Goal: Obtain resource: Obtain resource

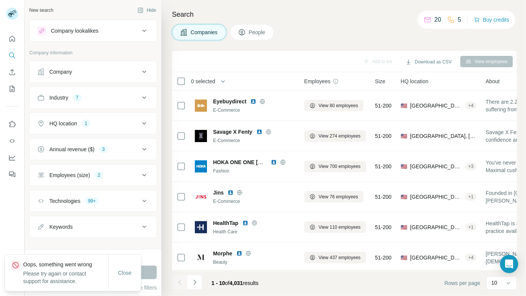
click at [121, 197] on div "Technologies 99+" at bounding box center [88, 201] width 102 height 8
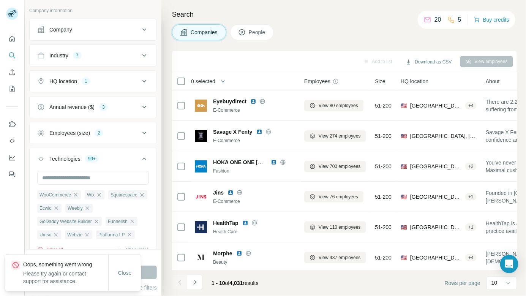
scroll to position [98, 0]
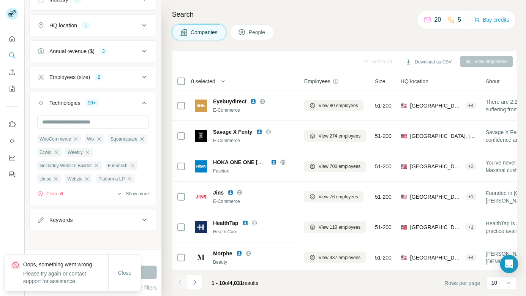
click at [126, 191] on button "Show more" at bounding box center [133, 193] width 32 height 7
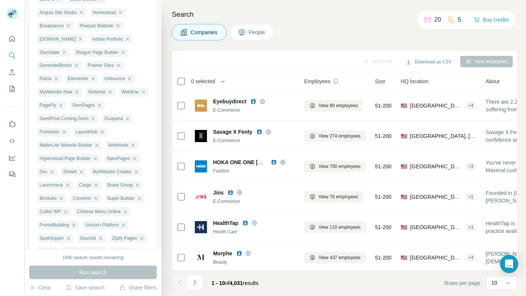
scroll to position [0, 0]
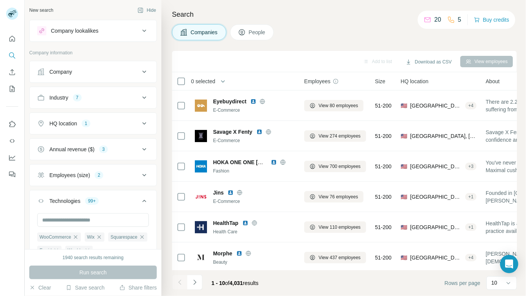
click at [143, 197] on icon at bounding box center [144, 200] width 9 height 9
click at [110, 175] on div "Employees (size) 2" at bounding box center [88, 175] width 102 height 8
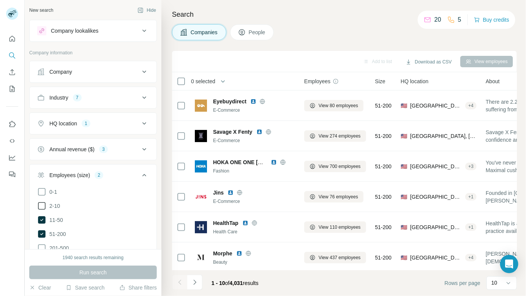
click at [41, 206] on icon at bounding box center [41, 205] width 9 height 9
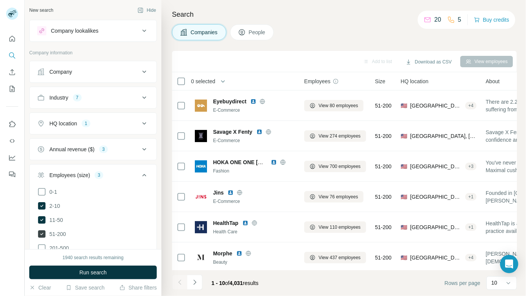
click at [41, 233] on icon at bounding box center [42, 234] width 8 height 8
click at [77, 269] on button "Run search" at bounding box center [93, 272] width 128 height 14
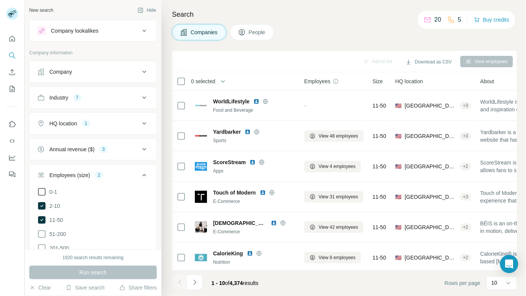
click at [43, 192] on icon at bounding box center [41, 191] width 9 height 9
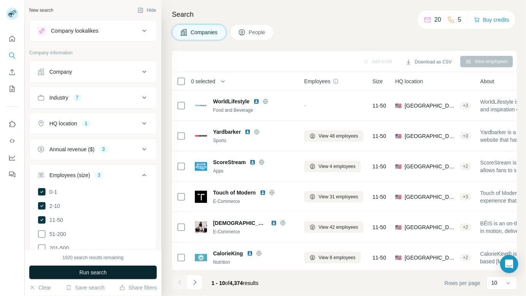
click at [73, 277] on button "Run search" at bounding box center [93, 272] width 128 height 14
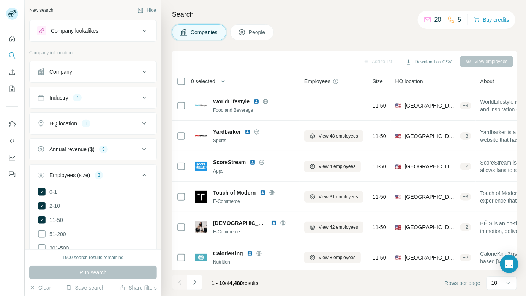
click at [73, 122] on div "HQ location" at bounding box center [63, 124] width 28 height 8
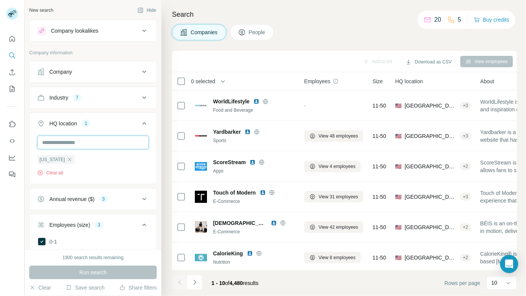
click at [76, 145] on input "text" at bounding box center [93, 142] width 112 height 14
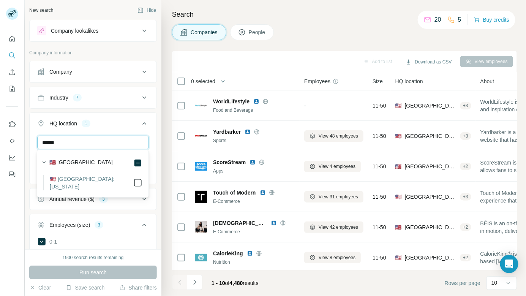
type input "******"
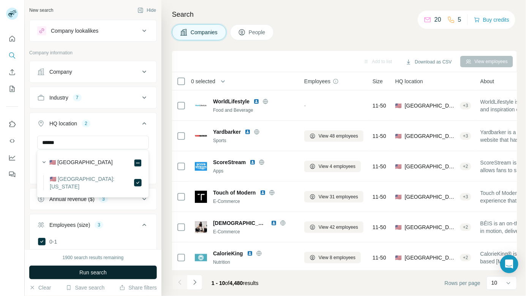
click at [101, 273] on span "Run search" at bounding box center [92, 272] width 27 height 8
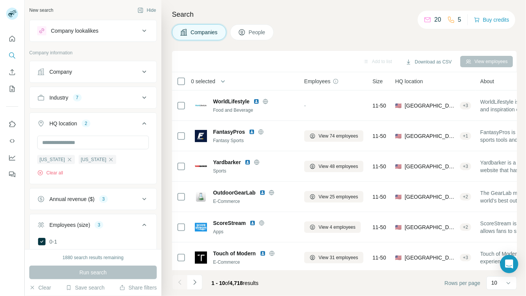
click at [102, 102] on button "Industry 7" at bounding box center [93, 97] width 127 height 18
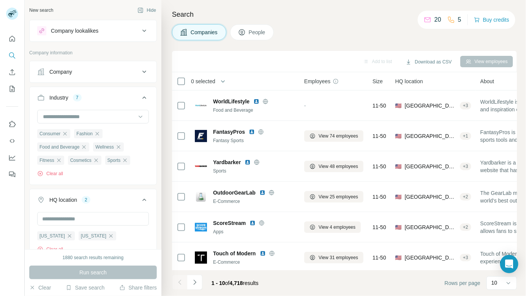
click at [103, 99] on div "Industry 7" at bounding box center [88, 98] width 102 height 8
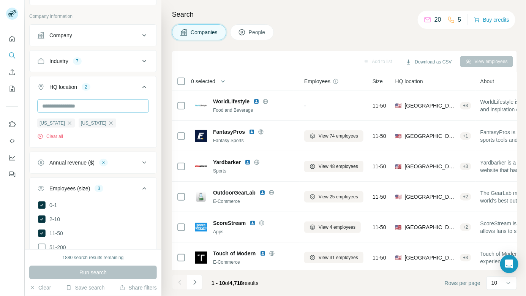
scroll to position [104, 0]
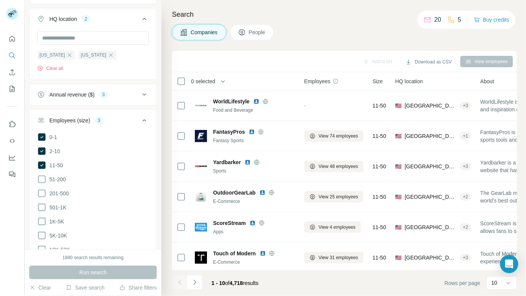
click at [126, 117] on div "Employees (size) 3" at bounding box center [88, 121] width 102 height 8
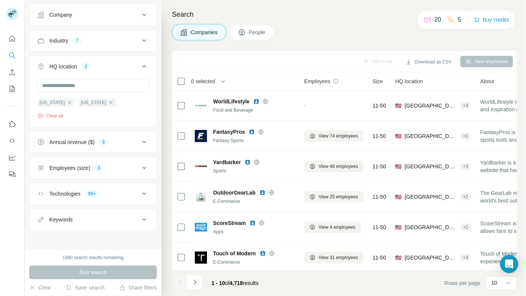
click at [104, 190] on div "Technologies 99+" at bounding box center [88, 194] width 102 height 8
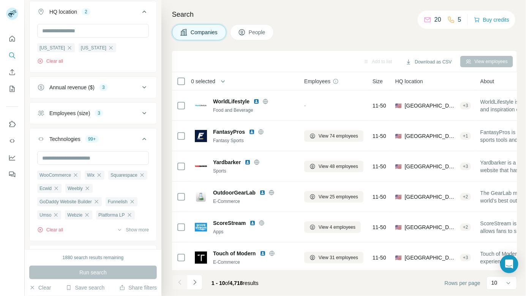
click at [117, 135] on div "Technologies 99+" at bounding box center [88, 139] width 102 height 8
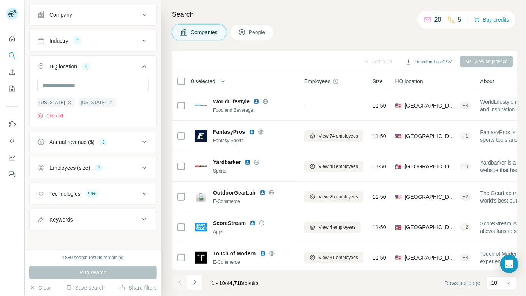
click at [114, 165] on div "Employees (size) 3" at bounding box center [88, 168] width 102 height 8
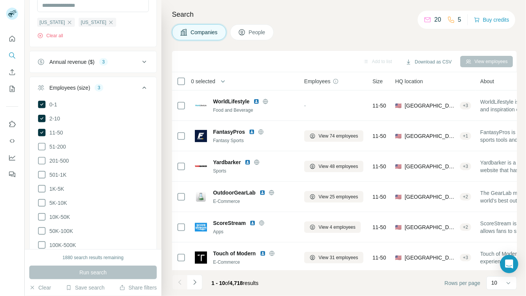
scroll to position [51, 0]
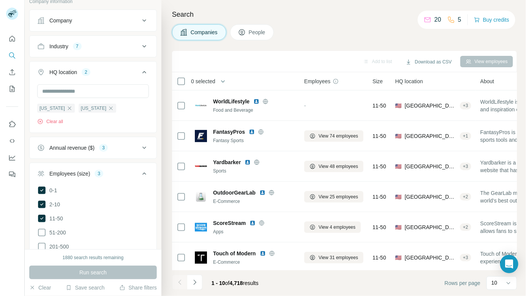
click at [118, 148] on div "Annual revenue ($) 3" at bounding box center [88, 148] width 102 height 8
click at [42, 205] on icon at bounding box center [42, 207] width 8 height 8
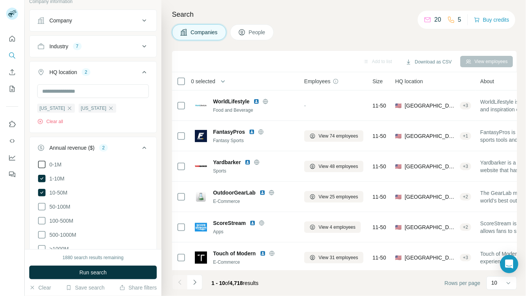
click at [44, 162] on icon at bounding box center [41, 164] width 9 height 9
click at [83, 272] on span "Run search" at bounding box center [92, 272] width 27 height 8
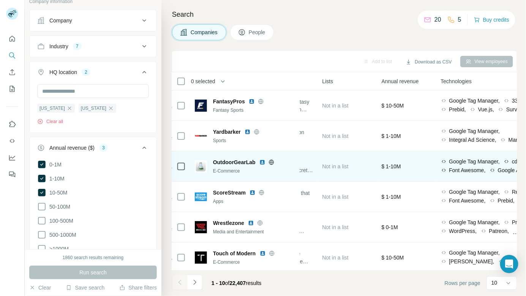
scroll to position [0, 290]
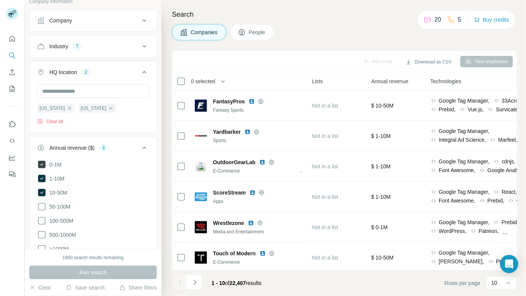
click at [43, 162] on icon at bounding box center [42, 165] width 8 height 8
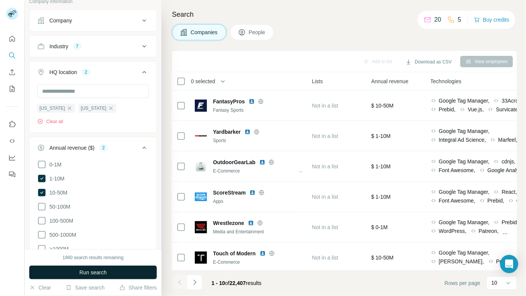
click at [75, 268] on button "Run search" at bounding box center [93, 272] width 128 height 14
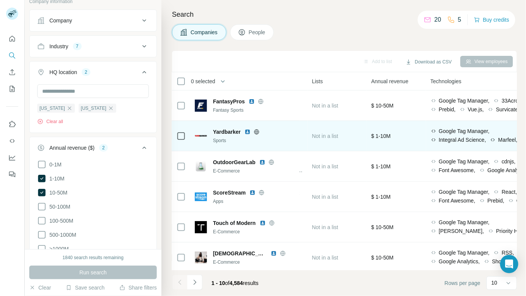
scroll to position [124, 290]
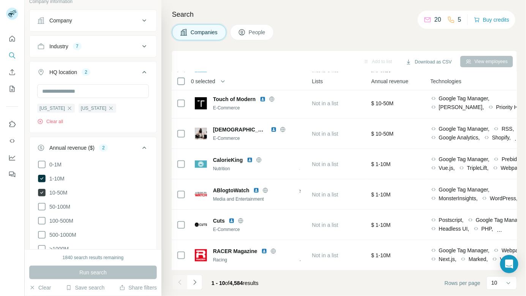
click at [42, 192] on icon at bounding box center [42, 193] width 8 height 8
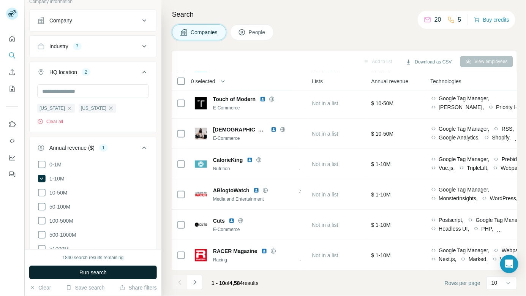
click at [83, 270] on span "Run search" at bounding box center [92, 272] width 27 height 8
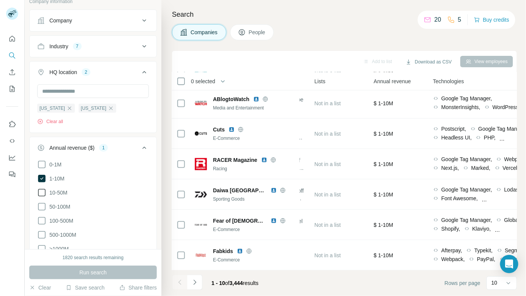
click at [44, 188] on icon at bounding box center [41, 192] width 9 height 9
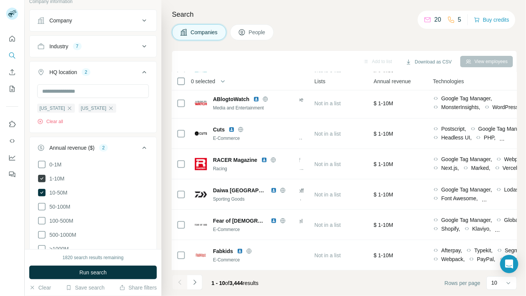
click at [43, 175] on icon at bounding box center [42, 179] width 8 height 8
click at [71, 276] on button "Run search" at bounding box center [93, 272] width 128 height 14
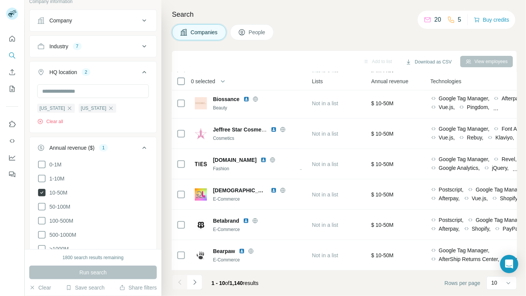
click at [41, 189] on icon at bounding box center [42, 193] width 8 height 8
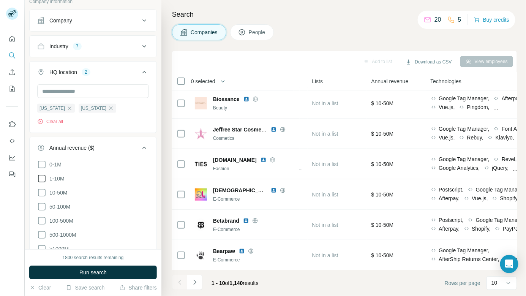
click at [41, 177] on icon at bounding box center [41, 178] width 9 height 9
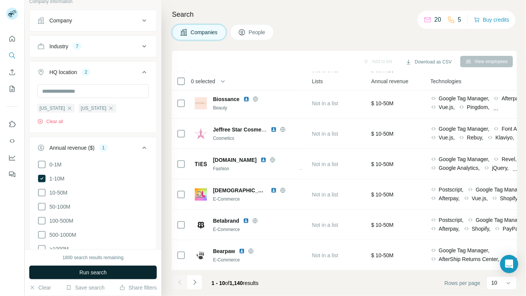
click at [63, 273] on button "Run search" at bounding box center [93, 272] width 128 height 14
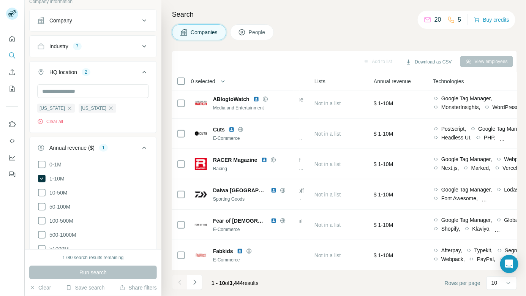
click at [204, 77] on span "0 selected" at bounding box center [203, 81] width 24 height 8
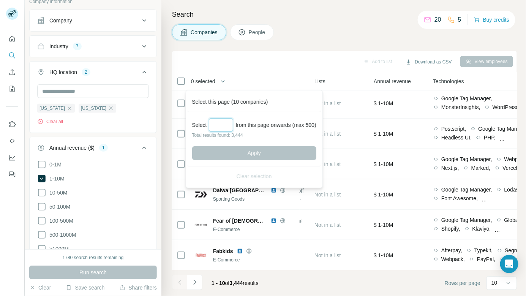
click at [216, 120] on input "Select a number (up to 500)" at bounding box center [221, 125] width 24 height 14
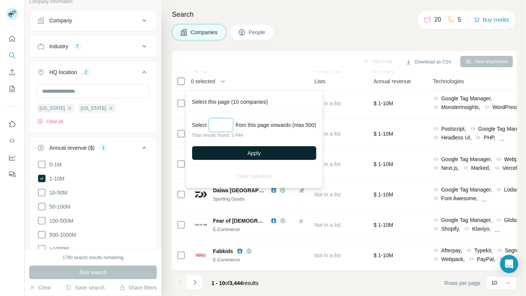
type input "***"
click at [231, 148] on button "Apply" at bounding box center [254, 153] width 124 height 14
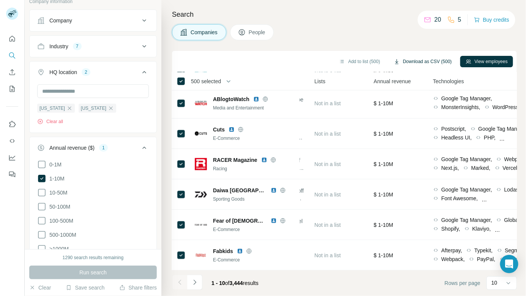
click at [406, 62] on button "Download as CSV (500)" at bounding box center [422, 61] width 69 height 11
click at [192, 283] on icon "Navigate to next page" at bounding box center [195, 282] width 8 height 8
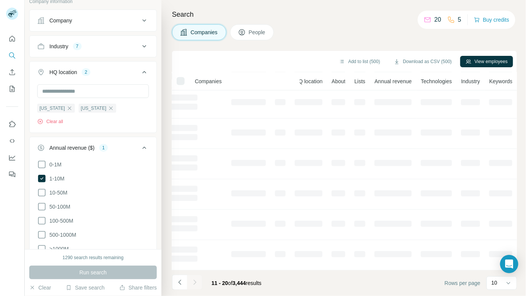
scroll to position [124, 87]
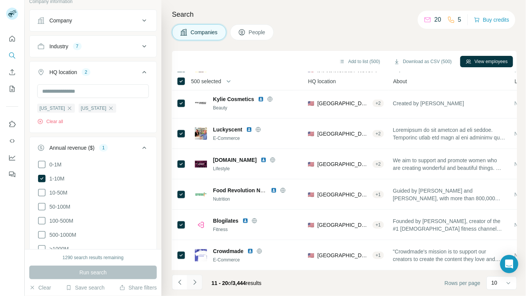
click at [192, 283] on icon "Navigate to next page" at bounding box center [195, 282] width 8 height 8
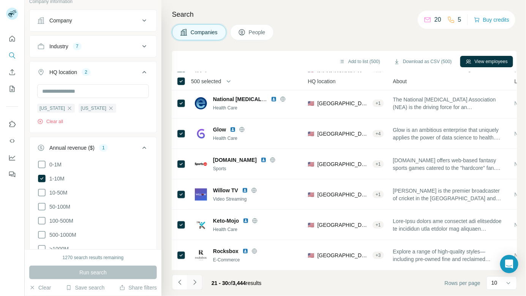
click at [194, 282] on icon "Navigate to next page" at bounding box center [195, 282] width 8 height 8
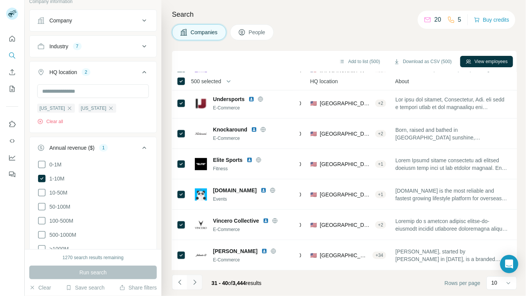
click at [194, 282] on icon "Navigate to next page" at bounding box center [195, 282] width 8 height 8
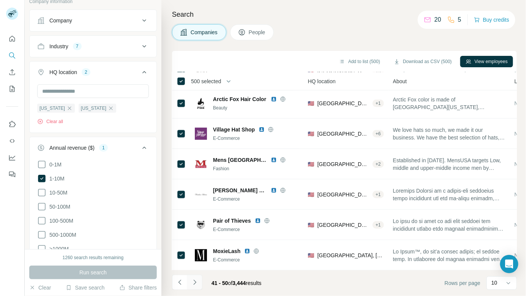
click at [194, 282] on icon "Navigate to next page" at bounding box center [195, 282] width 8 height 8
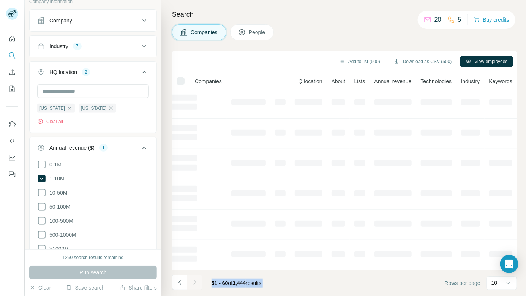
click at [194, 282] on div at bounding box center [194, 281] width 15 height 15
click at [194, 282] on icon "Navigate to next page" at bounding box center [195, 282] width 8 height 8
click at [194, 282] on div at bounding box center [194, 281] width 15 height 15
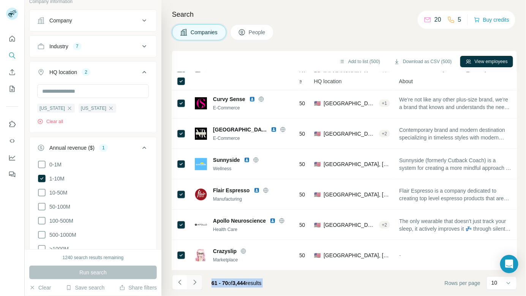
click at [194, 282] on icon "Navigate to next page" at bounding box center [195, 282] width 8 height 8
click at [194, 282] on div at bounding box center [194, 281] width 15 height 15
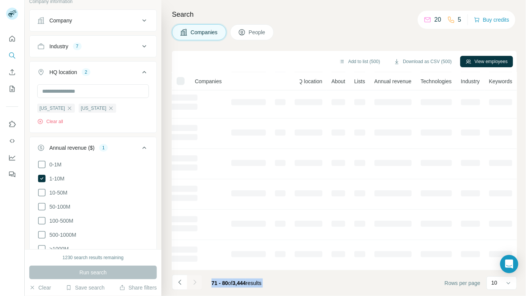
click at [194, 282] on div at bounding box center [194, 281] width 15 height 15
click at [194, 282] on icon "Navigate to next page" at bounding box center [195, 282] width 8 height 8
click at [194, 282] on div at bounding box center [194, 281] width 15 height 15
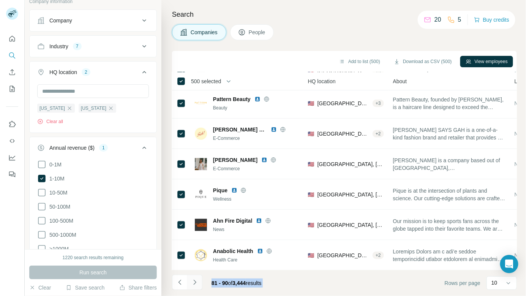
click at [194, 282] on icon "Navigate to next page" at bounding box center [195, 282] width 8 height 8
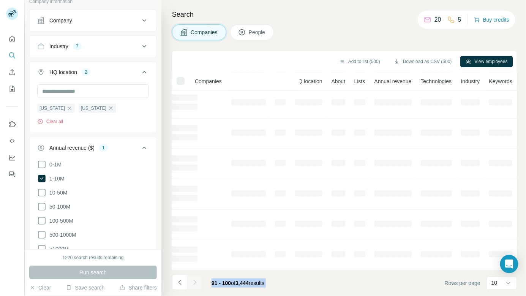
click at [194, 282] on div at bounding box center [194, 281] width 15 height 15
click at [194, 282] on icon "Navigate to next page" at bounding box center [195, 282] width 8 height 8
click at [194, 282] on div at bounding box center [194, 281] width 15 height 15
click at [194, 282] on icon "Navigate to next page" at bounding box center [195, 282] width 8 height 8
click at [194, 282] on div at bounding box center [194, 281] width 15 height 15
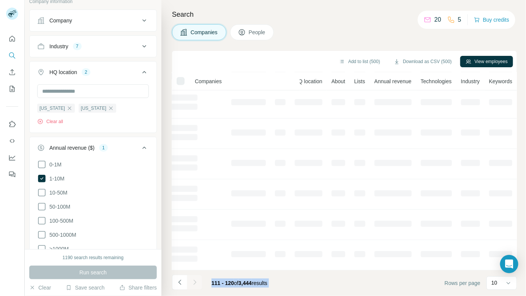
click at [194, 282] on icon "Navigate to next page" at bounding box center [195, 282] width 8 height 8
click at [194, 282] on div at bounding box center [194, 281] width 15 height 15
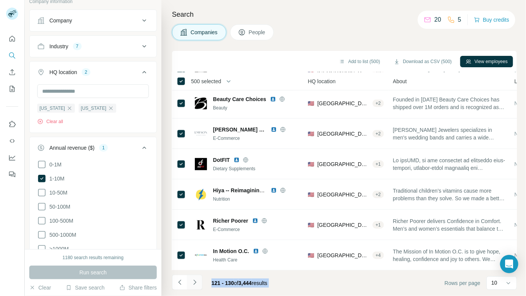
click at [194, 282] on icon "Navigate to next page" at bounding box center [195, 282] width 8 height 8
click at [194, 282] on div at bounding box center [194, 281] width 15 height 15
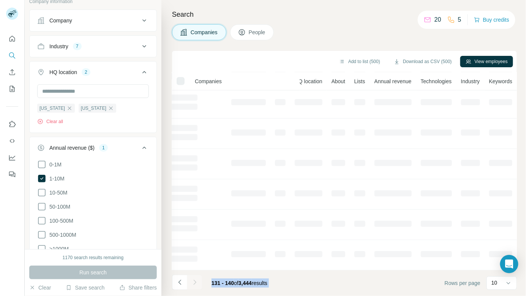
click at [194, 282] on icon "Navigate to next page" at bounding box center [195, 282] width 8 height 8
click at [194, 282] on div at bounding box center [194, 281] width 15 height 15
click at [194, 282] on icon "Navigate to next page" at bounding box center [195, 282] width 8 height 8
click at [194, 282] on div at bounding box center [194, 281] width 15 height 15
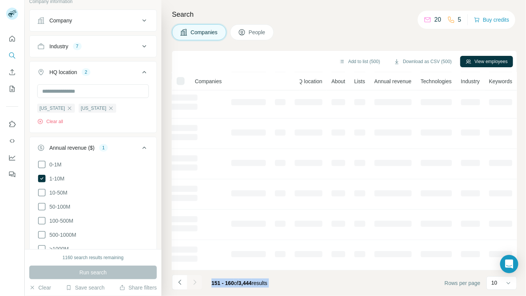
click at [194, 282] on div at bounding box center [194, 281] width 15 height 15
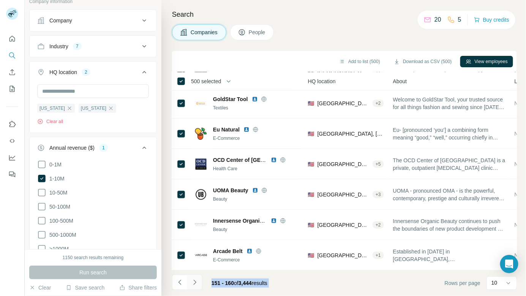
click at [194, 282] on icon "Navigate to next page" at bounding box center [195, 282] width 8 height 8
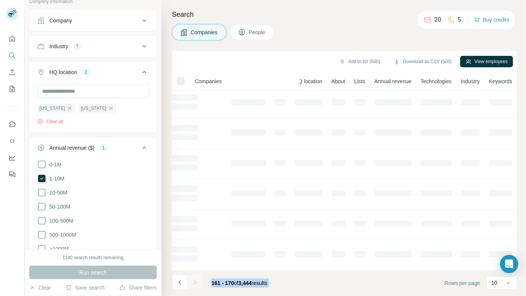
click at [194, 282] on div at bounding box center [194, 281] width 15 height 15
click at [194, 282] on icon "Navigate to next page" at bounding box center [195, 282] width 8 height 8
click at [194, 282] on div at bounding box center [194, 281] width 15 height 15
click at [194, 282] on icon "Navigate to next page" at bounding box center [195, 282] width 8 height 8
click at [194, 282] on div at bounding box center [194, 281] width 15 height 15
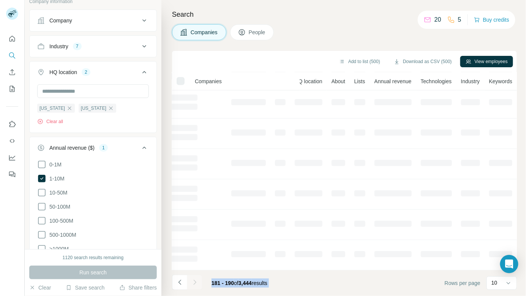
click at [194, 282] on div at bounding box center [194, 281] width 15 height 15
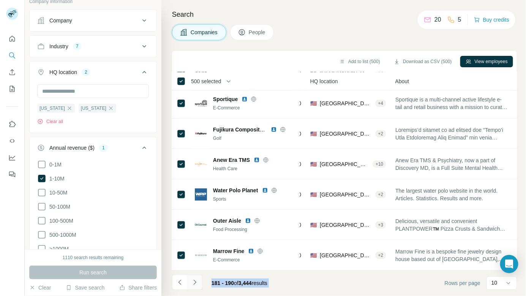
click at [194, 282] on icon "Navigate to next page" at bounding box center [195, 282] width 8 height 8
click at [194, 282] on div at bounding box center [194, 281] width 15 height 15
click at [194, 282] on icon "Navigate to next page" at bounding box center [195, 282] width 8 height 8
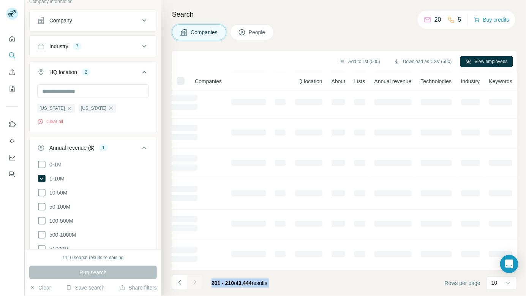
click at [194, 282] on div at bounding box center [194, 281] width 15 height 15
click at [194, 282] on icon "Navigate to next page" at bounding box center [195, 282] width 8 height 8
click at [194, 282] on div at bounding box center [194, 281] width 15 height 15
click at [194, 282] on icon "Navigate to next page" at bounding box center [195, 282] width 8 height 8
click at [194, 282] on div at bounding box center [194, 281] width 15 height 15
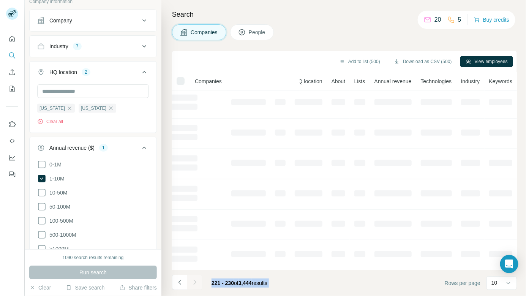
click at [194, 282] on div at bounding box center [194, 281] width 15 height 15
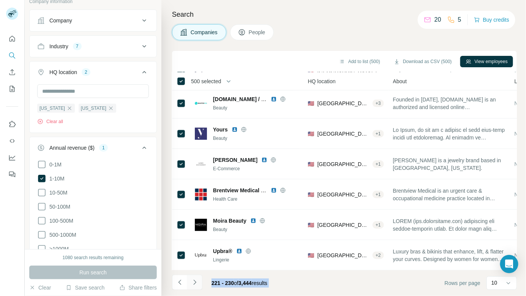
click at [194, 282] on icon "Navigate to next page" at bounding box center [195, 282] width 8 height 8
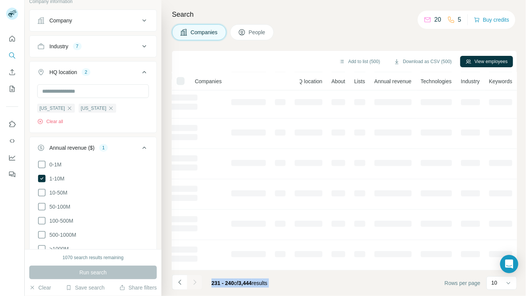
click at [194, 282] on div at bounding box center [194, 281] width 15 height 15
click at [194, 282] on icon "Navigate to next page" at bounding box center [195, 282] width 8 height 8
click at [194, 282] on div at bounding box center [194, 281] width 15 height 15
click at [194, 282] on icon "Navigate to next page" at bounding box center [195, 282] width 8 height 8
click at [194, 282] on div at bounding box center [194, 281] width 15 height 15
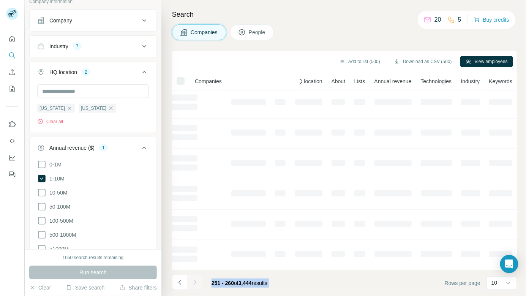
click at [194, 282] on icon "Navigate to next page" at bounding box center [195, 282] width 8 height 8
click at [194, 282] on div at bounding box center [194, 281] width 15 height 15
click at [194, 282] on icon "Navigate to next page" at bounding box center [195, 282] width 8 height 8
click at [194, 282] on div at bounding box center [194, 281] width 15 height 15
click at [194, 282] on icon "Navigate to next page" at bounding box center [195, 282] width 8 height 8
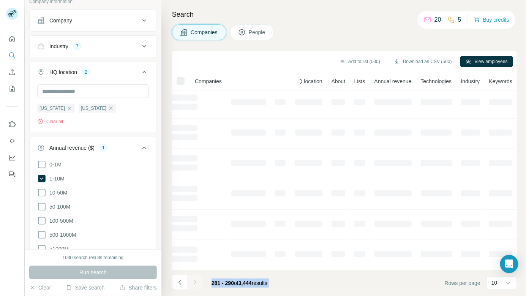
click at [194, 282] on div at bounding box center [194, 281] width 15 height 15
click at [194, 282] on icon "Navigate to next page" at bounding box center [195, 282] width 8 height 8
click at [194, 282] on div at bounding box center [194, 281] width 15 height 15
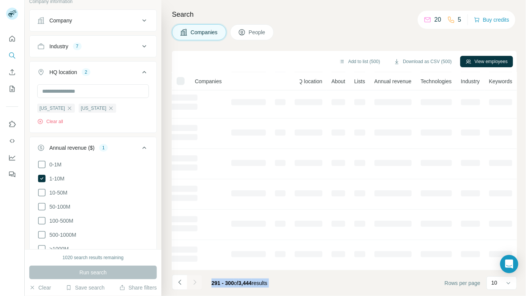
click at [194, 282] on div at bounding box center [194, 281] width 15 height 15
click at [194, 282] on icon "Navigate to next page" at bounding box center [195, 282] width 8 height 8
click at [194, 282] on div at bounding box center [194, 281] width 15 height 15
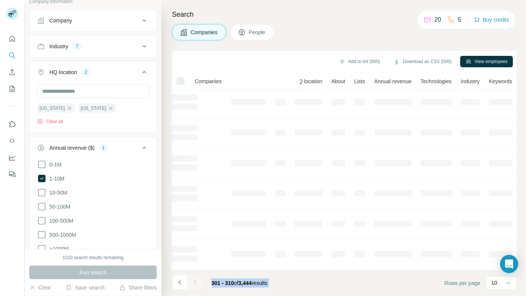
click at [194, 282] on div at bounding box center [194, 281] width 15 height 15
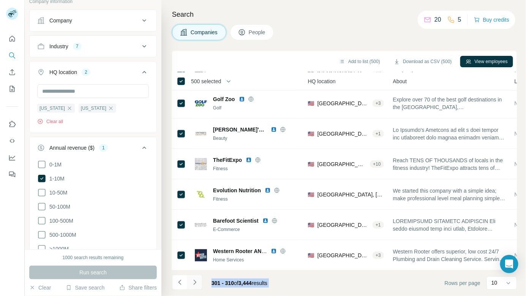
click at [194, 282] on icon "Navigate to next page" at bounding box center [195, 282] width 8 height 8
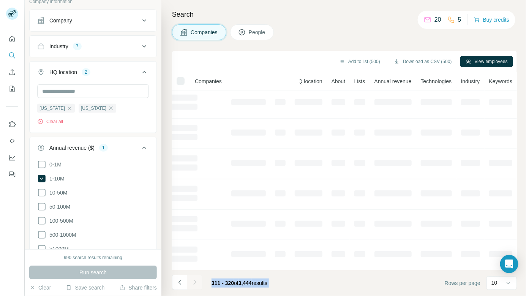
click at [194, 282] on div at bounding box center [194, 281] width 15 height 15
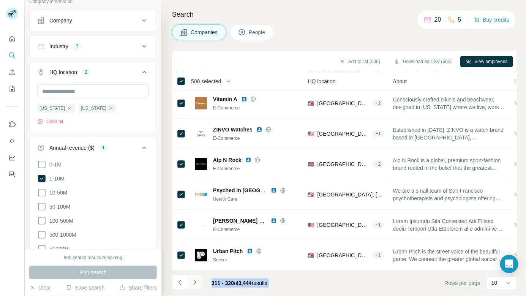
click at [194, 282] on icon "Navigate to next page" at bounding box center [195, 282] width 8 height 8
click at [194, 282] on div at bounding box center [194, 281] width 15 height 15
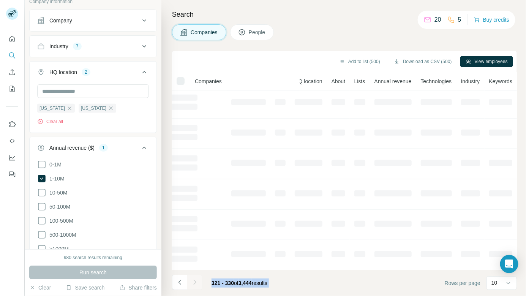
click at [194, 282] on icon "Navigate to next page" at bounding box center [195, 282] width 8 height 8
click at [194, 282] on div at bounding box center [194, 281] width 15 height 15
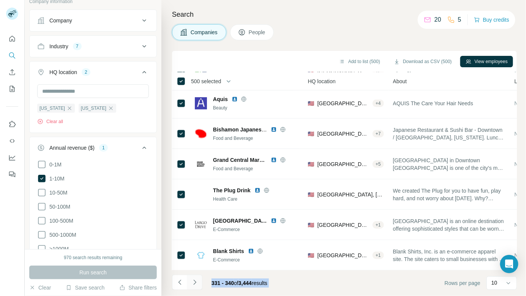
click at [194, 282] on icon "Navigate to next page" at bounding box center [195, 282] width 8 height 8
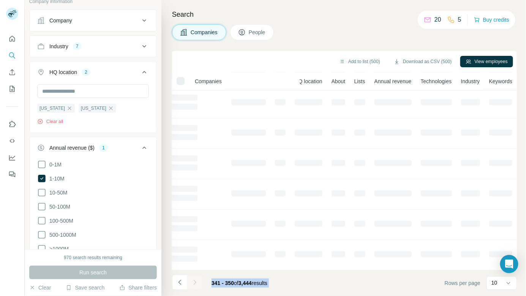
click at [194, 282] on div at bounding box center [194, 281] width 15 height 15
click at [194, 282] on icon "Navigate to next page" at bounding box center [195, 282] width 8 height 8
click at [194, 282] on div at bounding box center [194, 281] width 15 height 15
click at [194, 282] on icon "Navigate to next page" at bounding box center [195, 282] width 8 height 8
click at [194, 282] on div at bounding box center [194, 281] width 15 height 15
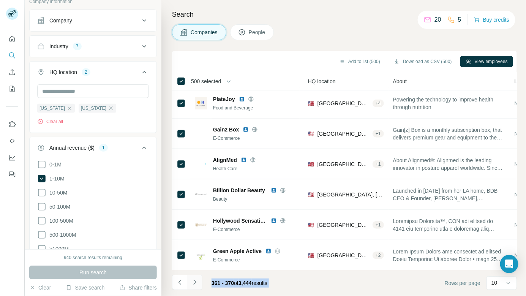
click at [194, 282] on icon "Navigate to next page" at bounding box center [195, 282] width 8 height 8
click at [194, 282] on div at bounding box center [194, 281] width 15 height 15
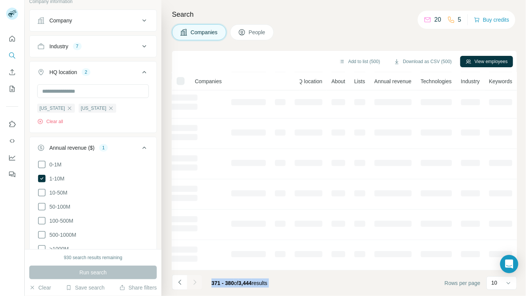
click at [194, 282] on icon "Navigate to next page" at bounding box center [195, 282] width 8 height 8
click at [194, 282] on div at bounding box center [194, 281] width 15 height 15
click at [194, 282] on icon "Navigate to next page" at bounding box center [195, 282] width 8 height 8
click at [194, 282] on div at bounding box center [194, 281] width 15 height 15
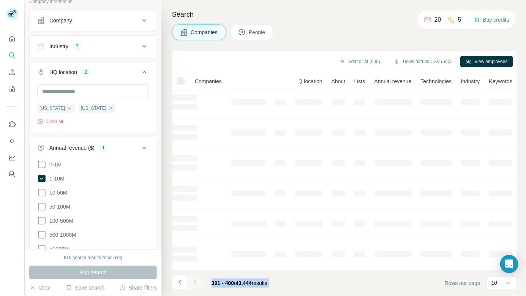
click at [194, 282] on icon "Navigate to next page" at bounding box center [195, 282] width 8 height 8
click at [194, 282] on div at bounding box center [194, 281] width 15 height 15
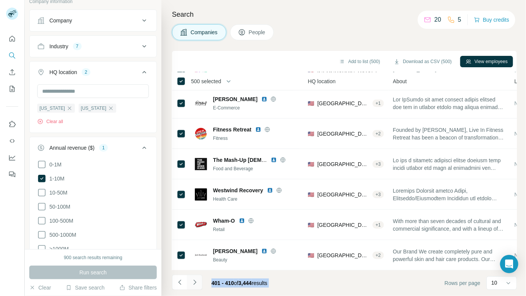
click at [194, 282] on icon "Navigate to next page" at bounding box center [195, 282] width 8 height 8
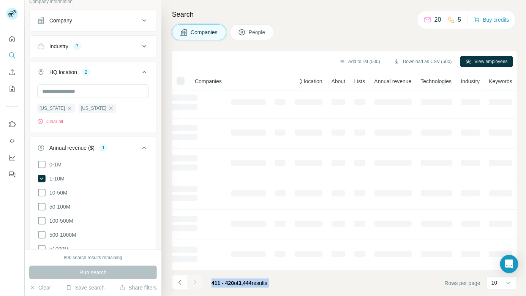
click at [194, 282] on div at bounding box center [194, 281] width 15 height 15
click at [194, 282] on icon "Navigate to next page" at bounding box center [195, 282] width 8 height 8
click at [194, 282] on div at bounding box center [194, 281] width 15 height 15
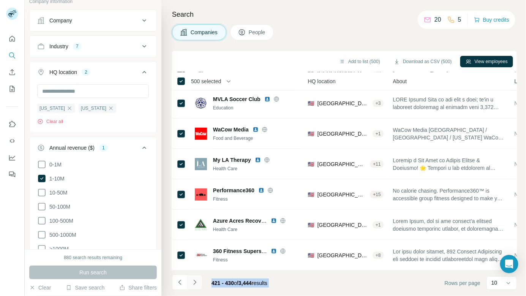
click at [194, 282] on icon "Navigate to next page" at bounding box center [195, 282] width 8 height 8
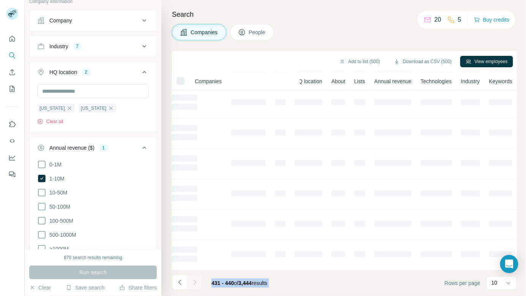
click at [194, 282] on div at bounding box center [194, 281] width 15 height 15
click at [194, 282] on icon "Navigate to next page" at bounding box center [195, 282] width 8 height 8
click at [194, 282] on div at bounding box center [194, 281] width 15 height 15
click at [194, 282] on icon "Navigate to next page" at bounding box center [195, 282] width 8 height 8
click at [194, 282] on div at bounding box center [194, 281] width 15 height 15
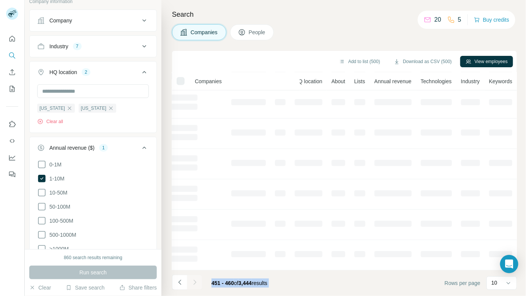
click at [194, 282] on div at bounding box center [194, 281] width 15 height 15
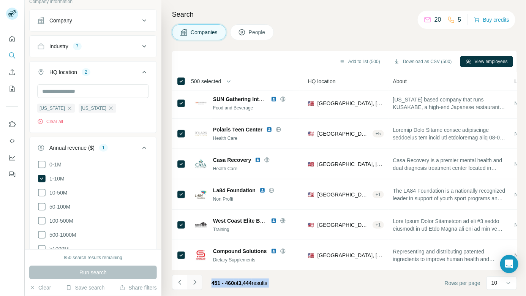
click at [194, 282] on icon "Navigate to next page" at bounding box center [195, 282] width 8 height 8
click at [194, 282] on div at bounding box center [194, 281] width 15 height 15
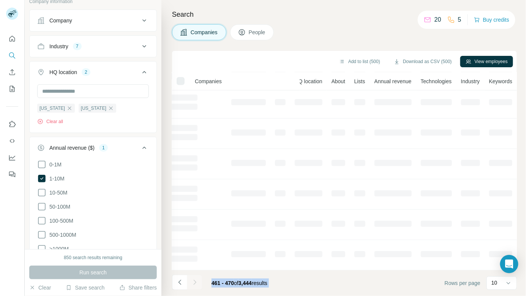
click at [194, 282] on div at bounding box center [194, 281] width 15 height 15
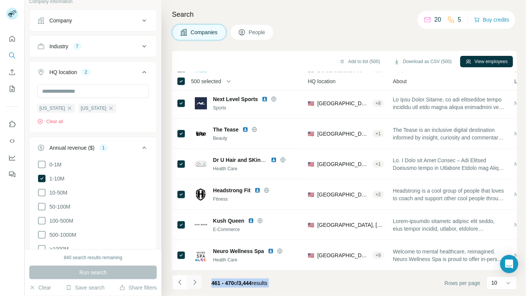
click at [194, 282] on icon "Navigate to next page" at bounding box center [195, 282] width 8 height 8
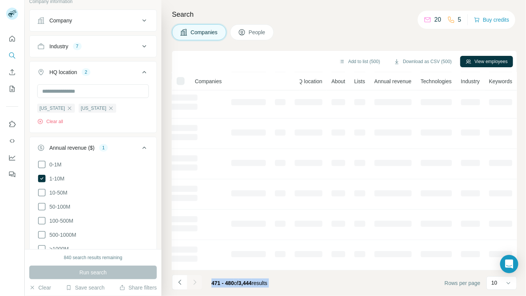
click at [194, 282] on div at bounding box center [194, 281] width 15 height 15
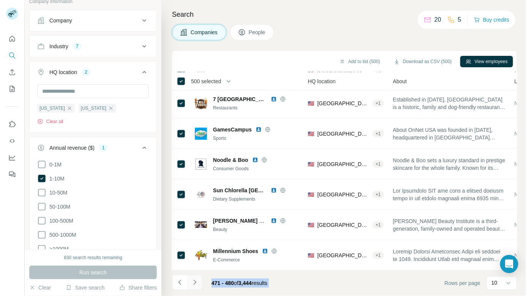
click at [194, 282] on icon "Navigate to next page" at bounding box center [195, 282] width 8 height 8
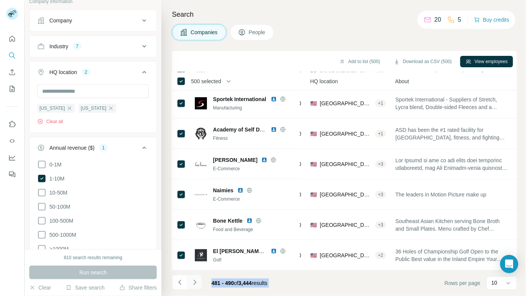
click at [194, 282] on icon "Navigate to next page" at bounding box center [195, 282] width 8 height 8
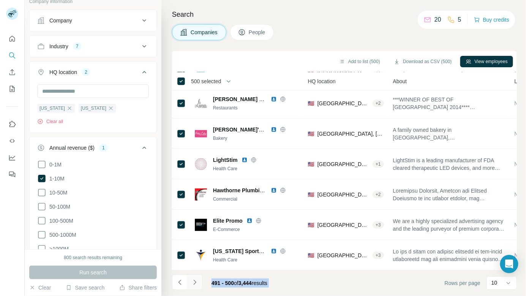
click at [194, 282] on icon "Navigate to next page" at bounding box center [195, 282] width 8 height 8
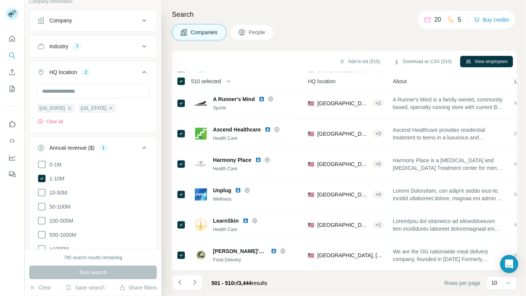
click at [196, 82] on span "510 selected" at bounding box center [206, 81] width 30 height 8
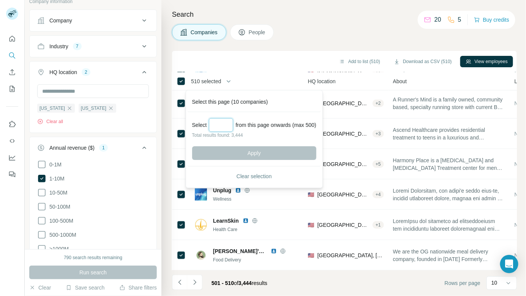
click at [222, 123] on input "Select a number (up to 500)" at bounding box center [221, 125] width 24 height 14
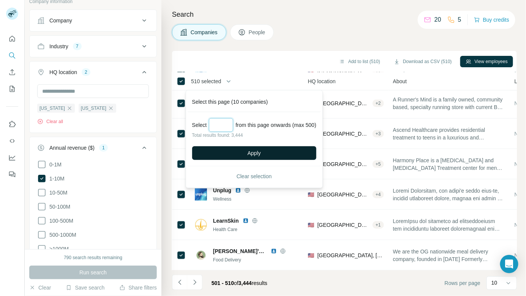
type input "***"
click at [230, 151] on button "Apply" at bounding box center [254, 153] width 124 height 14
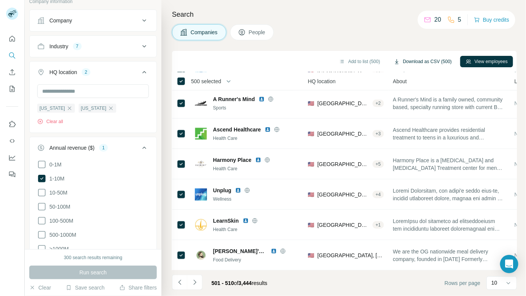
click at [411, 61] on button "Download as CSV (500)" at bounding box center [422, 61] width 69 height 11
